Goal: Task Accomplishment & Management: Complete application form

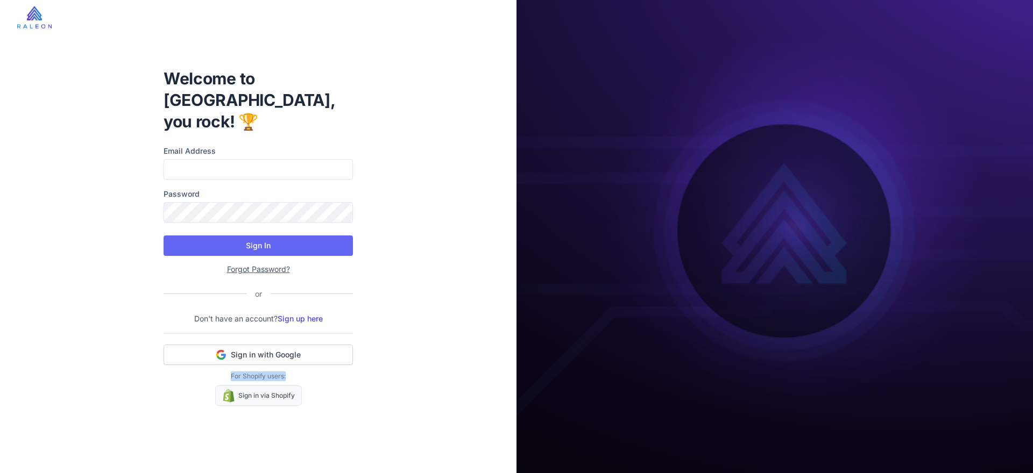
drag, startPoint x: 228, startPoint y: 366, endPoint x: 290, endPoint y: 364, distance: 62.4
click at [290, 372] on p "For Shopify users:" at bounding box center [258, 377] width 189 height 10
click at [291, 372] on p "For Shopify users:" at bounding box center [258, 377] width 189 height 10
drag, startPoint x: 292, startPoint y: 364, endPoint x: 231, endPoint y: 365, distance: 60.8
click at [231, 372] on p "For Shopify users:" at bounding box center [258, 377] width 189 height 10
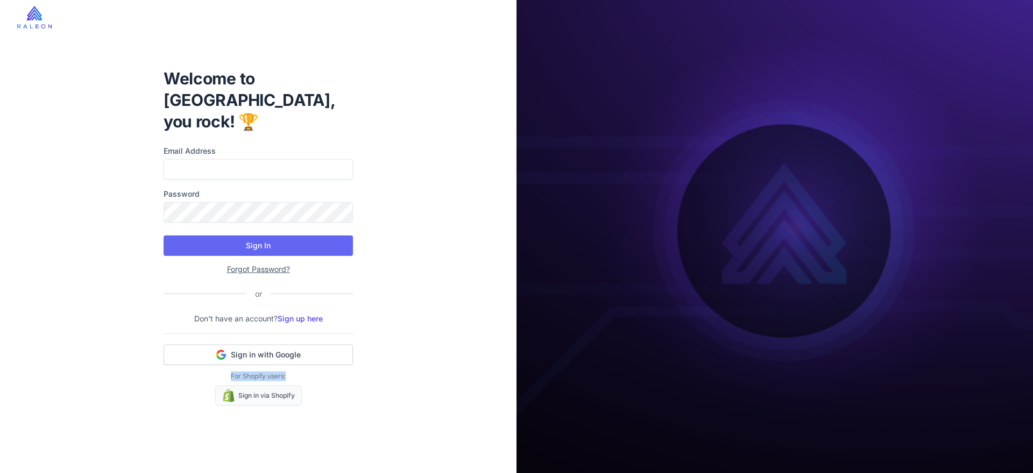
click at [231, 372] on p "For Shopify users:" at bounding box center [258, 377] width 189 height 10
drag, startPoint x: 226, startPoint y: 362, endPoint x: 283, endPoint y: 361, distance: 57.0
click at [283, 372] on p "For Shopify users:" at bounding box center [258, 377] width 189 height 10
click at [246, 350] on span "Sign in with Google" at bounding box center [266, 355] width 70 height 11
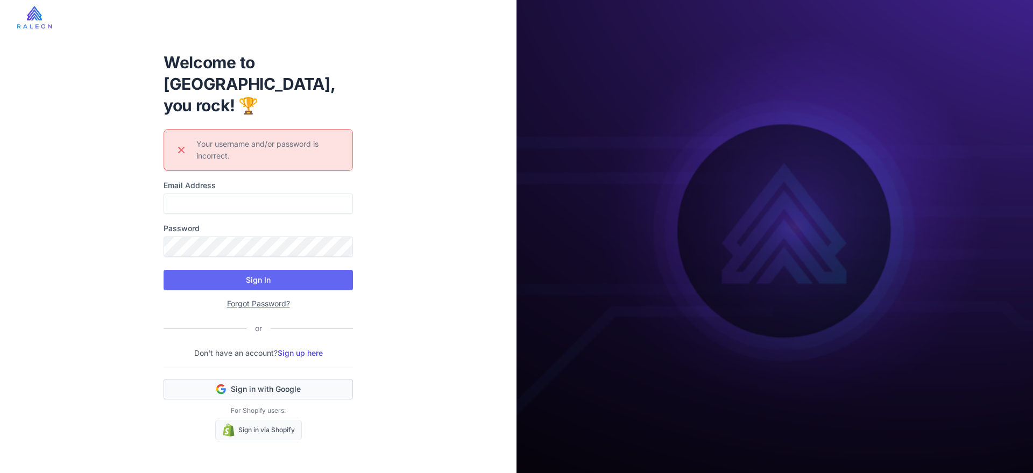
click at [328, 379] on button "Sign in with Google" at bounding box center [258, 389] width 189 height 20
click at [312, 349] on link "Sign up here" at bounding box center [300, 353] width 45 height 9
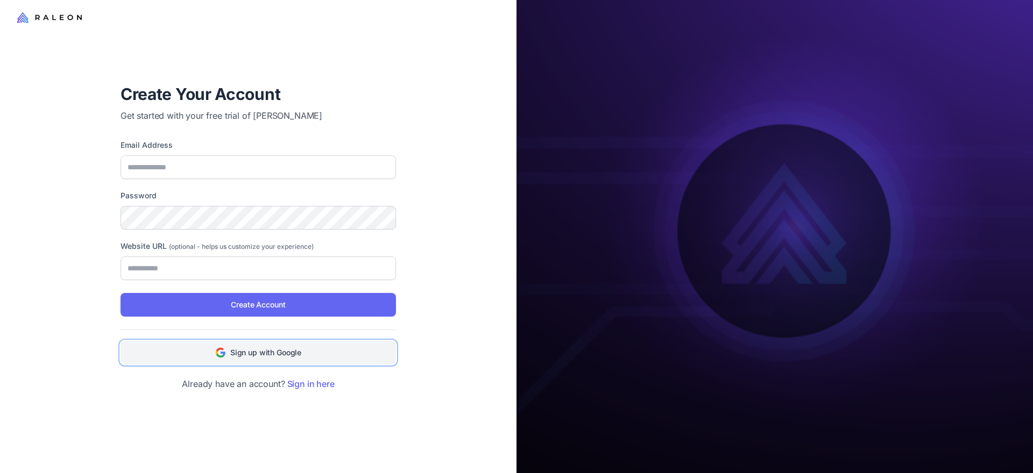
click at [307, 348] on button "Sign up with Google" at bounding box center [257, 353] width 275 height 24
type input "**********"
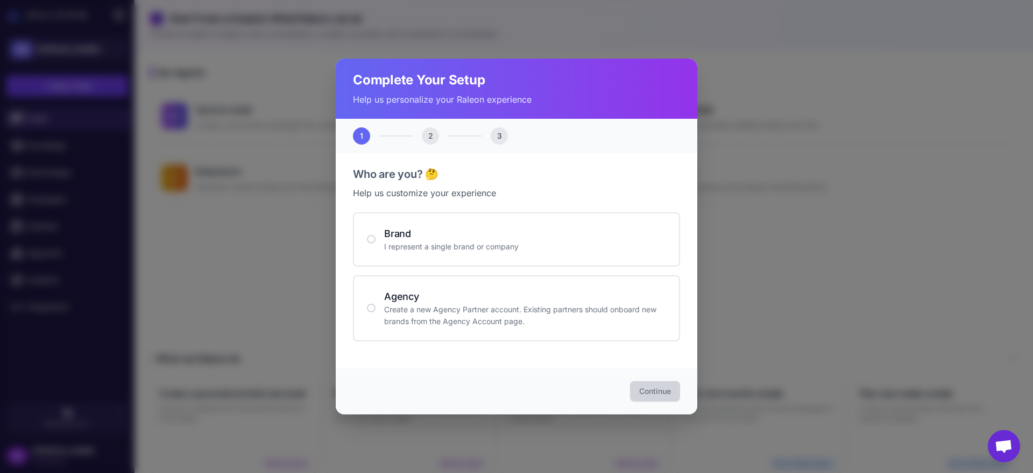
click at [424, 133] on div "2" at bounding box center [430, 135] width 17 height 17
click at [448, 226] on h4 "Brand" at bounding box center [525, 233] width 282 height 15
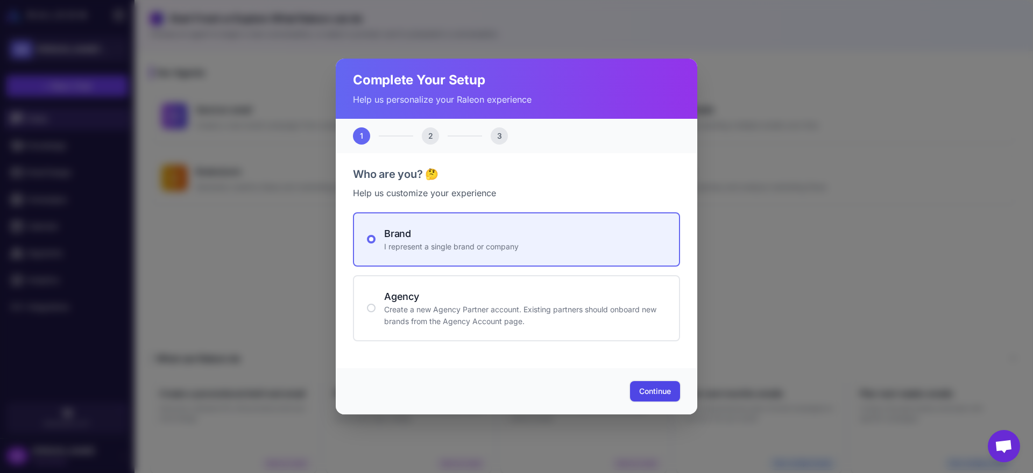
click at [667, 393] on span "Continue" at bounding box center [655, 391] width 32 height 11
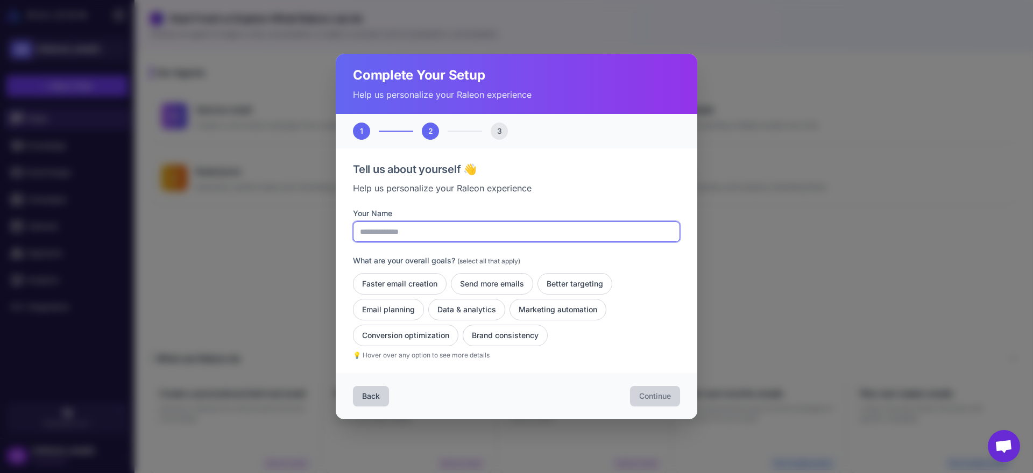
click at [408, 232] on input "Your Name" at bounding box center [516, 232] width 327 height 20
type input "******"
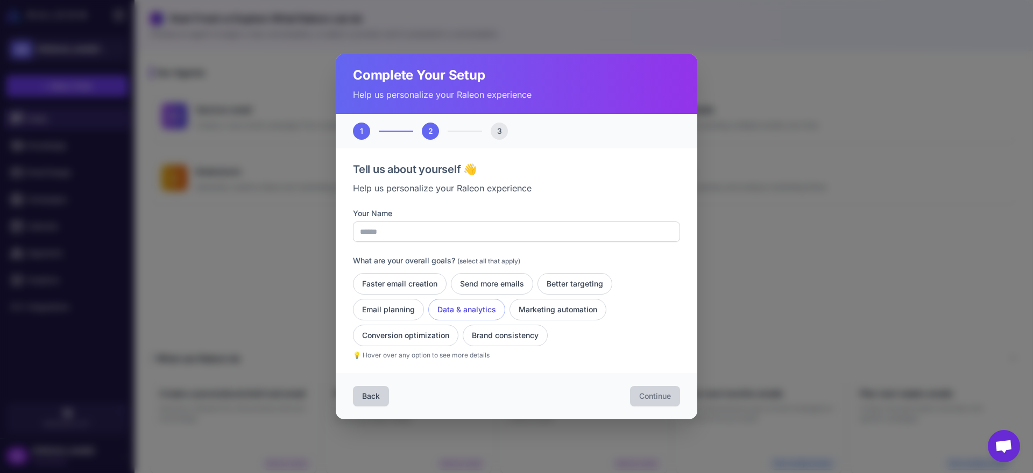
click at [454, 314] on button "Data & analytics" at bounding box center [466, 310] width 77 height 22
click at [406, 288] on button "Faster email creation" at bounding box center [400, 284] width 94 height 22
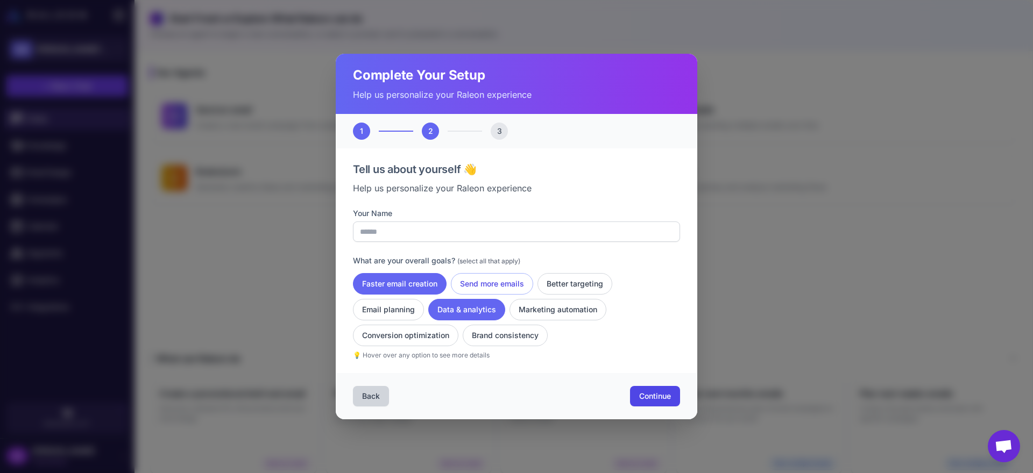
click at [477, 278] on button "Send more emails" at bounding box center [492, 284] width 82 height 22
click at [564, 279] on button "Better targeting" at bounding box center [574, 284] width 75 height 22
click at [572, 301] on button "Marketing automation" at bounding box center [557, 310] width 97 height 22
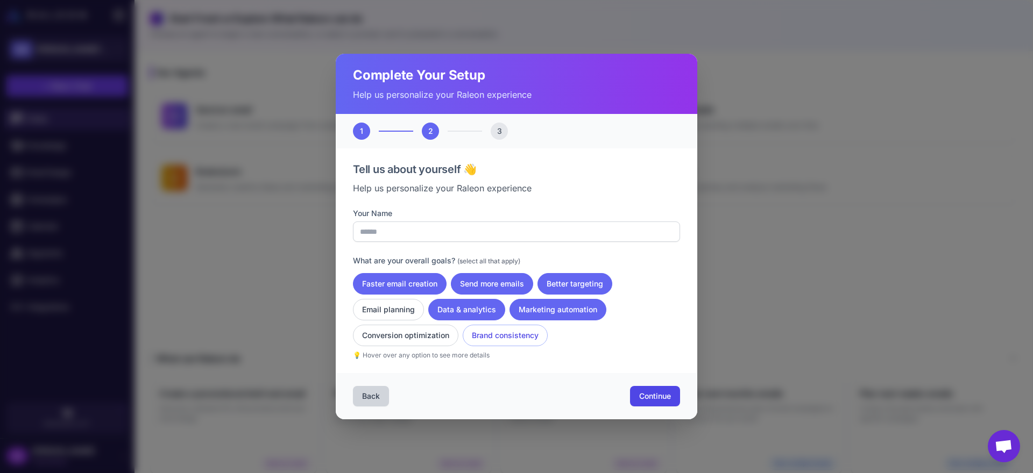
click at [517, 332] on button "Brand consistency" at bounding box center [505, 336] width 85 height 22
click at [427, 336] on button "Conversion optimization" at bounding box center [405, 336] width 105 height 22
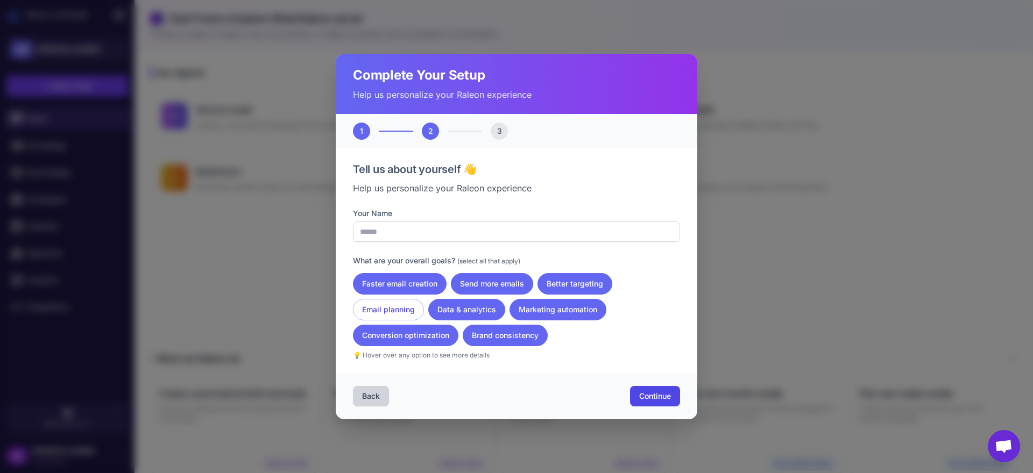
click at [381, 311] on button "Email planning" at bounding box center [388, 310] width 71 height 22
click at [643, 395] on span "Continue" at bounding box center [655, 396] width 32 height 11
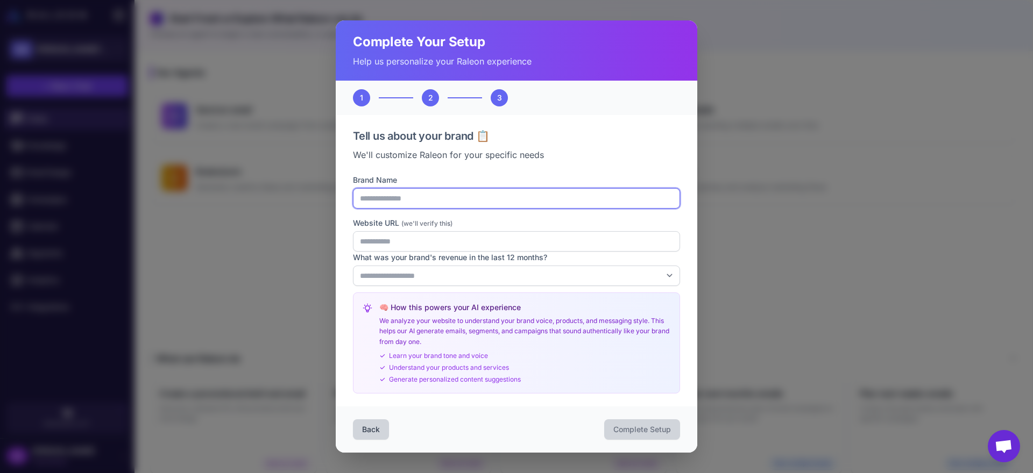
click at [396, 200] on input "Brand Name" at bounding box center [516, 198] width 327 height 20
click at [400, 198] on input "Brand Name" at bounding box center [516, 198] width 327 height 20
click at [466, 194] on input "**********" at bounding box center [516, 198] width 327 height 20
type input "**********"
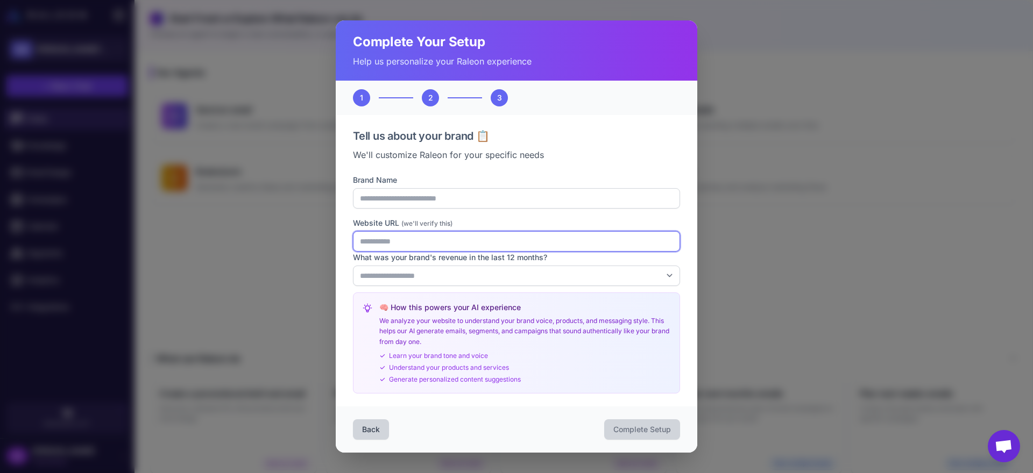
paste input "**********"
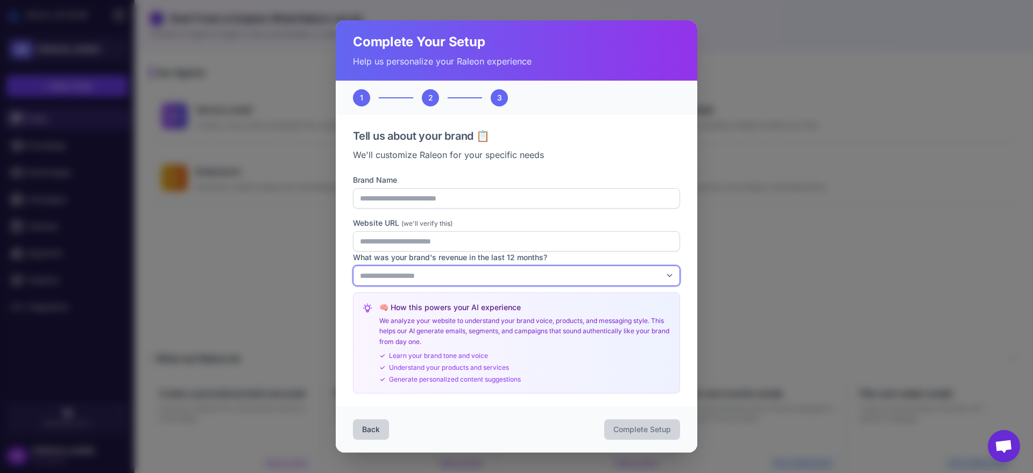
type input "**********"
click at [440, 277] on select "**********" at bounding box center [516, 276] width 327 height 20
select select "*"
click at [353, 266] on select "**********" at bounding box center [516, 276] width 327 height 20
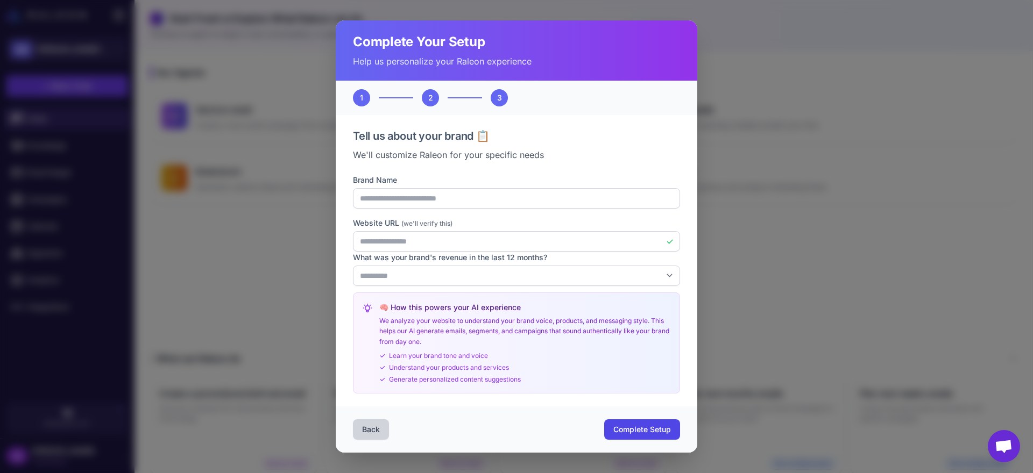
click at [522, 386] on div "🧠 How this powers your AI experience We analyze your website to understand your…" at bounding box center [516, 344] width 327 height 102
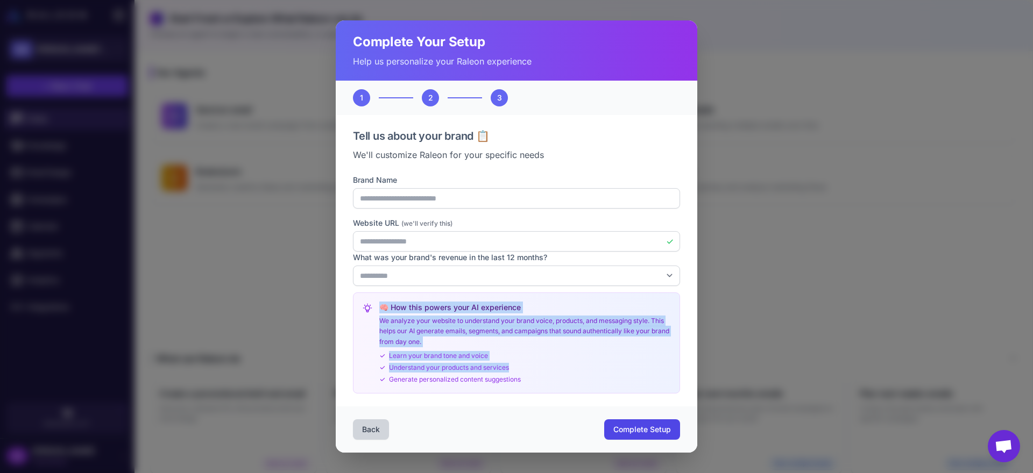
drag, startPoint x: 526, startPoint y: 380, endPoint x: 377, endPoint y: 306, distance: 166.2
click at [377, 306] on div "🧠 How this powers your AI experience We analyze your website to understand your…" at bounding box center [516, 343] width 309 height 83
click at [377, 305] on div "🧠 How this powers your AI experience We analyze your website to understand your…" at bounding box center [516, 343] width 309 height 83
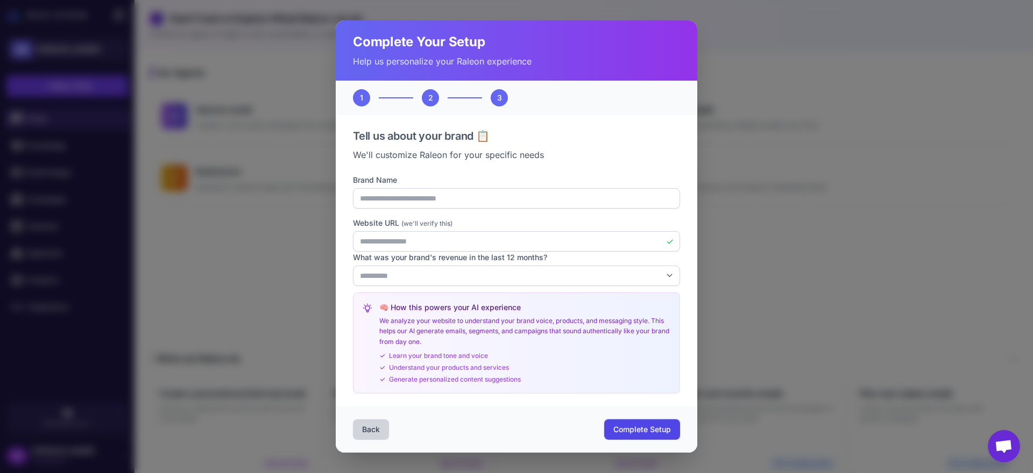
click at [622, 427] on span "Complete Setup" at bounding box center [642, 429] width 58 height 11
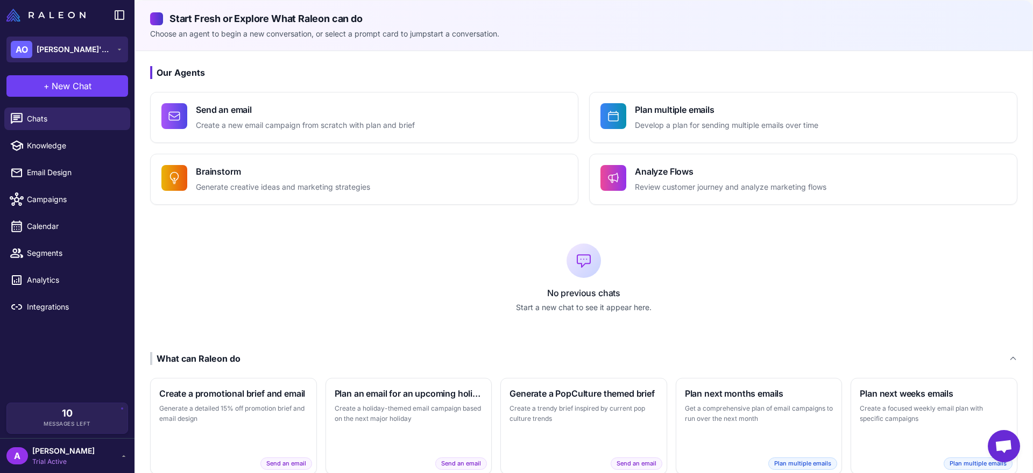
click at [86, 44] on span "[PERSON_NAME]'s Organization" at bounding box center [74, 50] width 75 height 12
click at [89, 47] on span "[PERSON_NAME]'s Organization" at bounding box center [74, 50] width 75 height 12
click at [76, 309] on span "Integrations" at bounding box center [74, 307] width 95 height 12
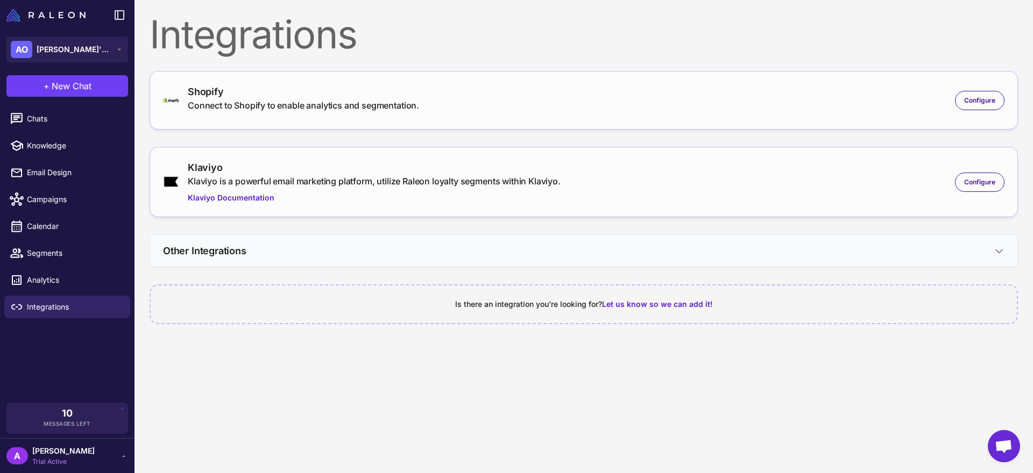
click at [995, 252] on icon at bounding box center [998, 251] width 11 height 11
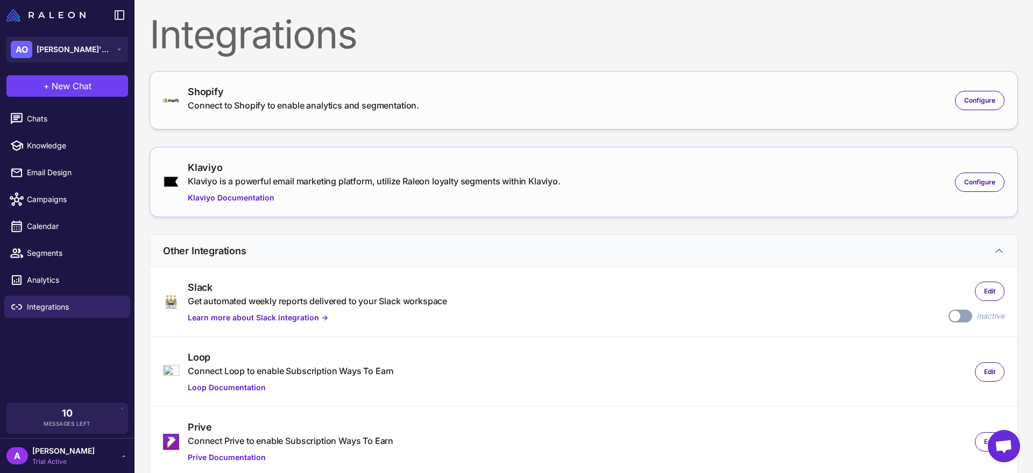
drag, startPoint x: 994, startPoint y: 252, endPoint x: 672, endPoint y: 235, distance: 323.1
click at [673, 236] on button "Other Integrations" at bounding box center [583, 251] width 867 height 32
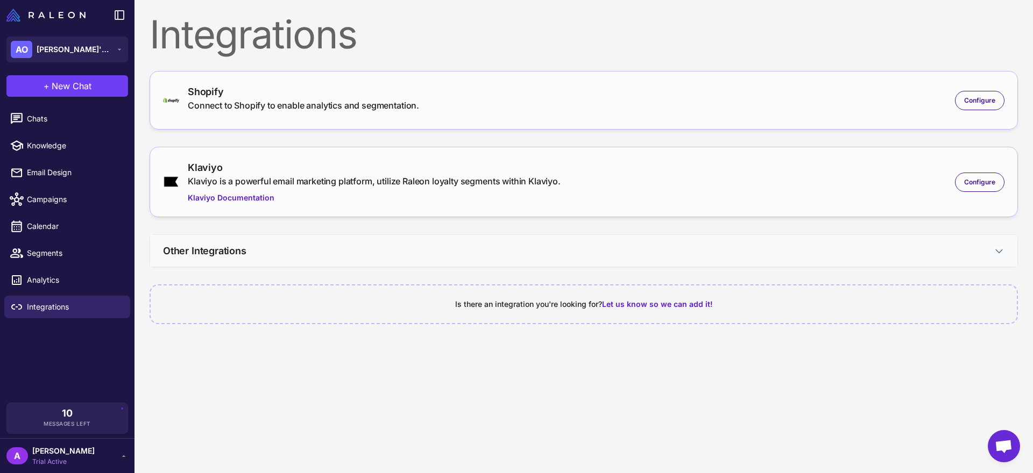
click at [751, 241] on button "Other Integrations" at bounding box center [583, 251] width 867 height 32
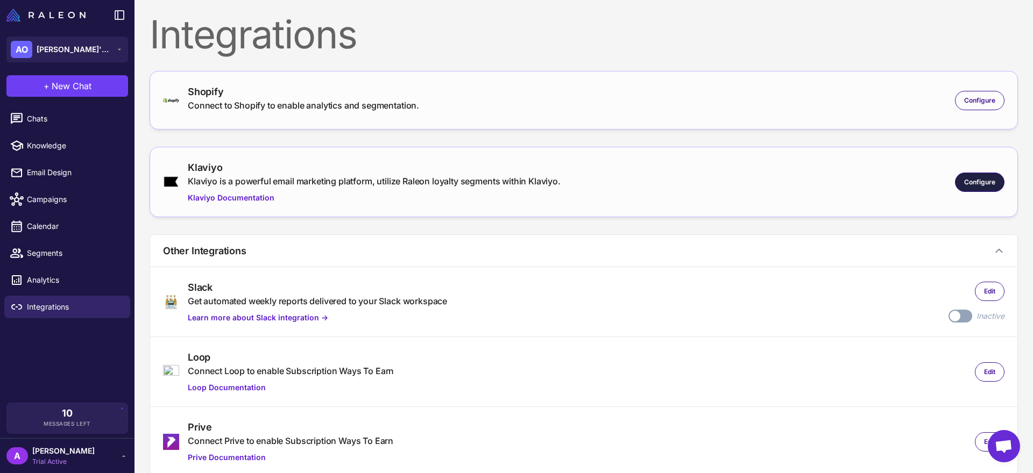
click at [964, 181] on span "Configure" at bounding box center [979, 182] width 31 height 10
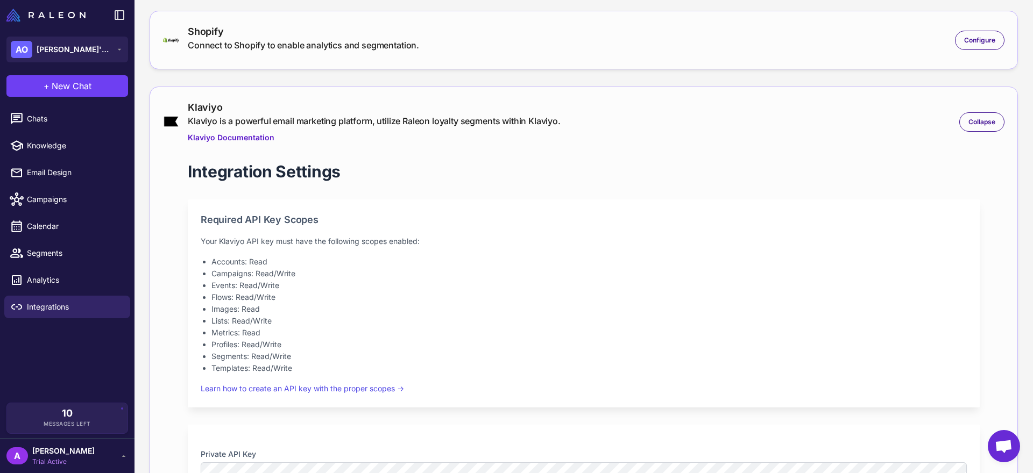
scroll to position [7, 0]
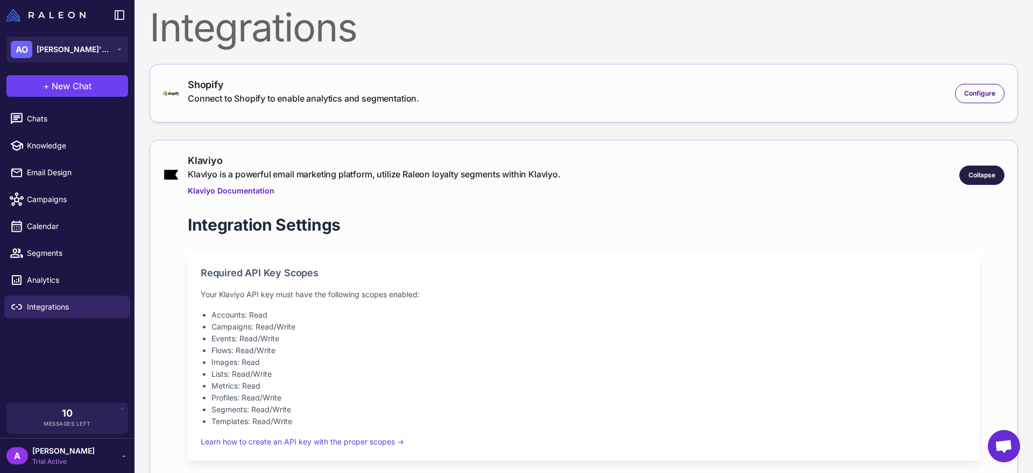
click at [977, 180] on div "Collapse" at bounding box center [981, 175] width 45 height 19
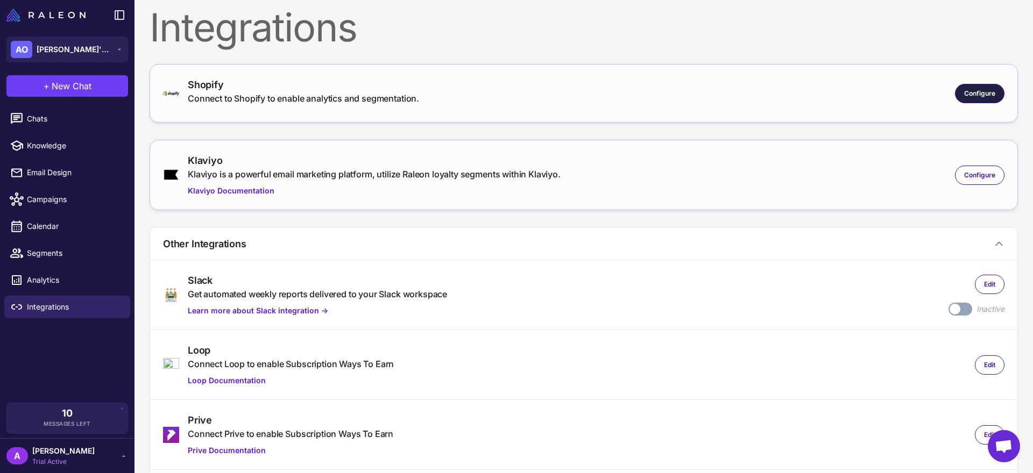
click at [964, 101] on div "Configure" at bounding box center [979, 93] width 49 height 19
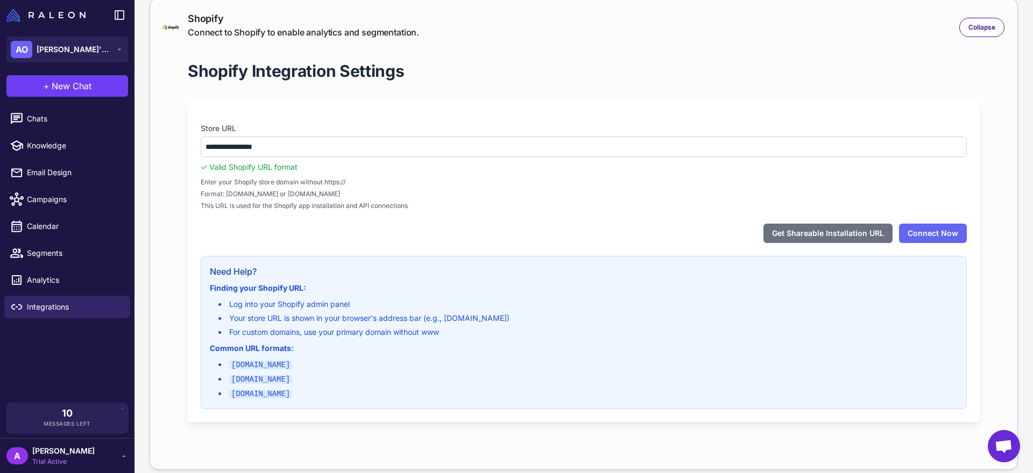
scroll to position [200, 0]
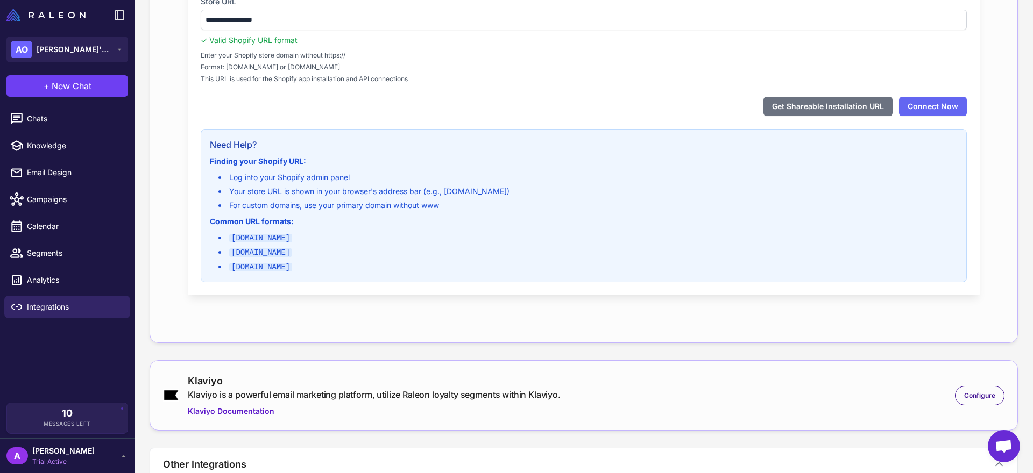
click at [652, 309] on div "**********" at bounding box center [583, 123] width 826 height 414
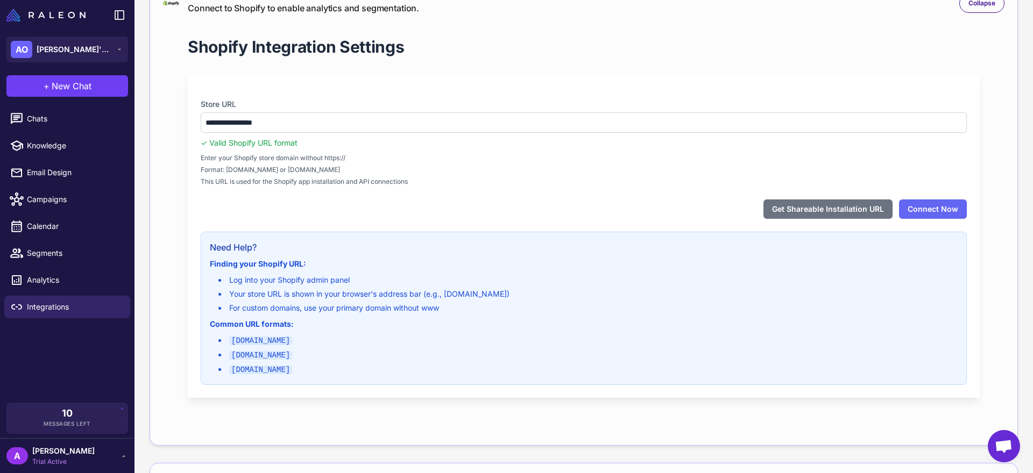
scroll to position [97, 0]
